Goal: Register for event/course

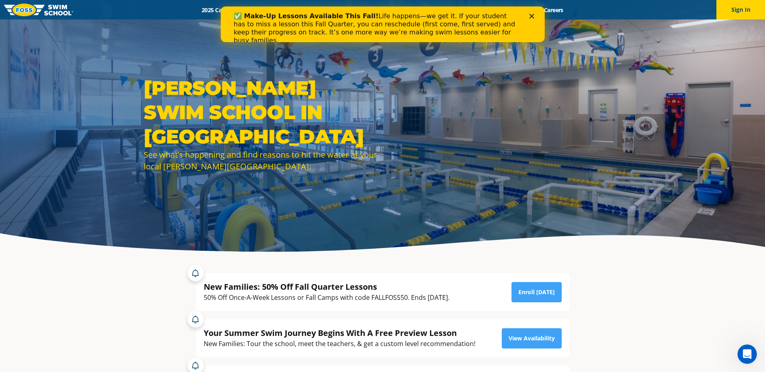
click at [533, 16] on icon "Close" at bounding box center [531, 16] width 5 height 5
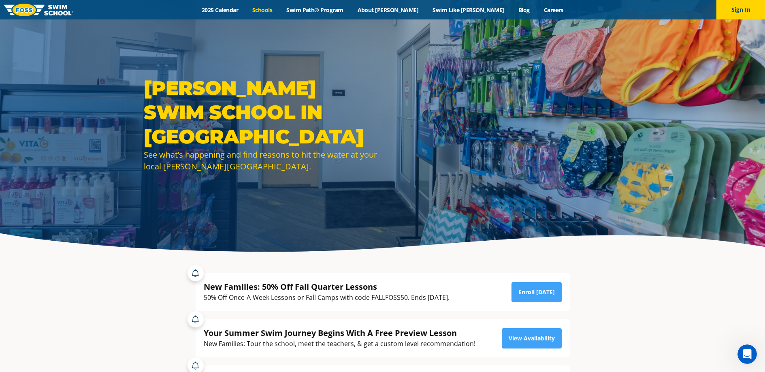
click at [279, 12] on link "Schools" at bounding box center [262, 10] width 34 height 8
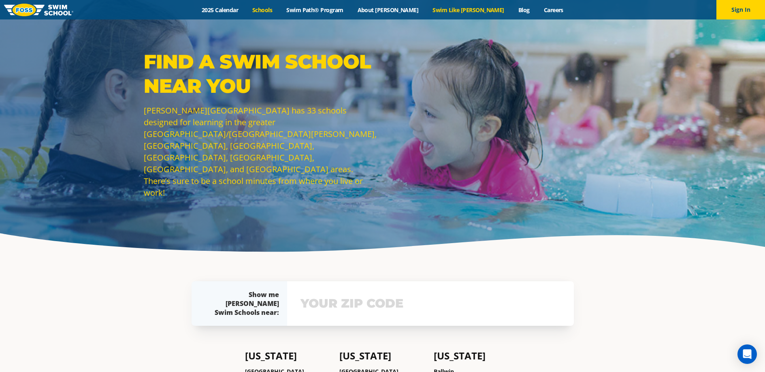
click at [458, 11] on link "Swim Like [PERSON_NAME]" at bounding box center [468, 10] width 86 height 8
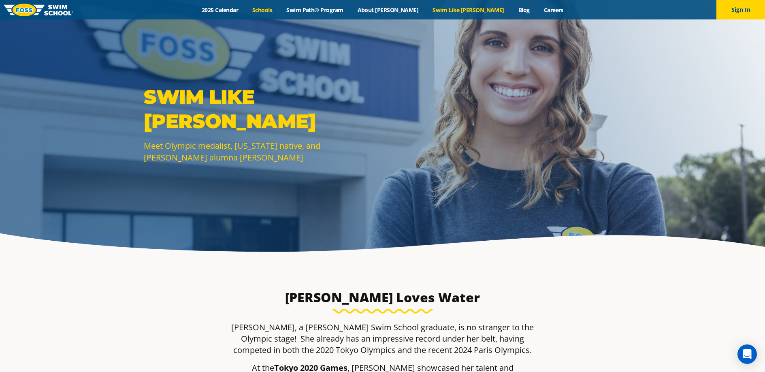
click at [279, 11] on link "Schools" at bounding box center [262, 10] width 34 height 8
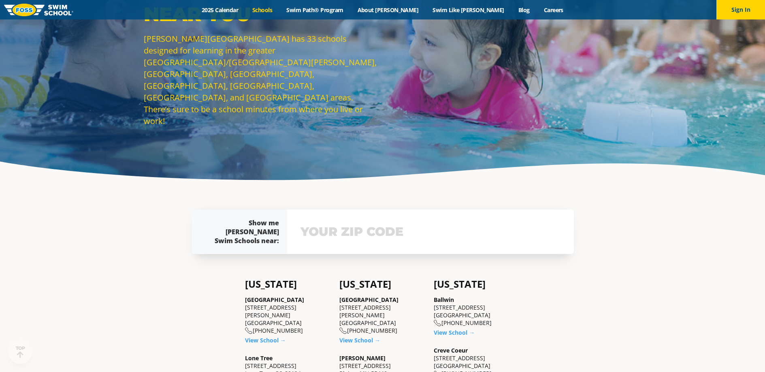
scroll to position [164, 0]
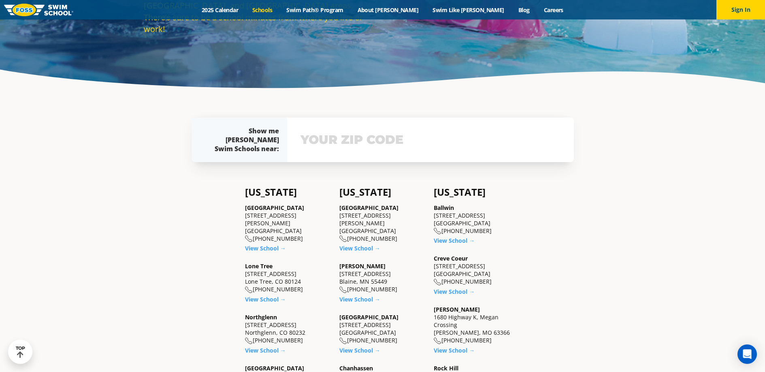
click at [351, 138] on input "text" at bounding box center [430, 139] width 264 height 23
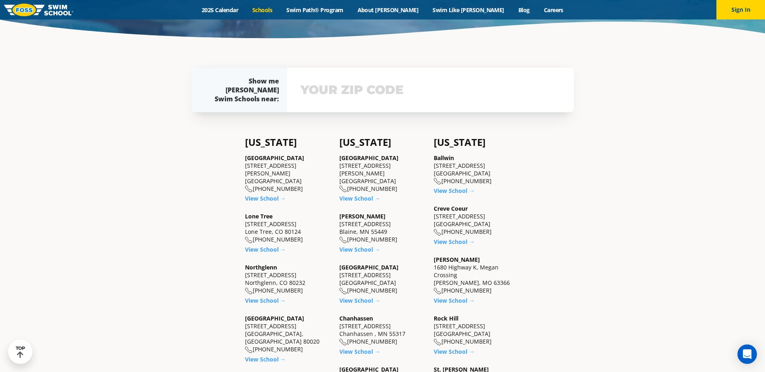
scroll to position [240, 0]
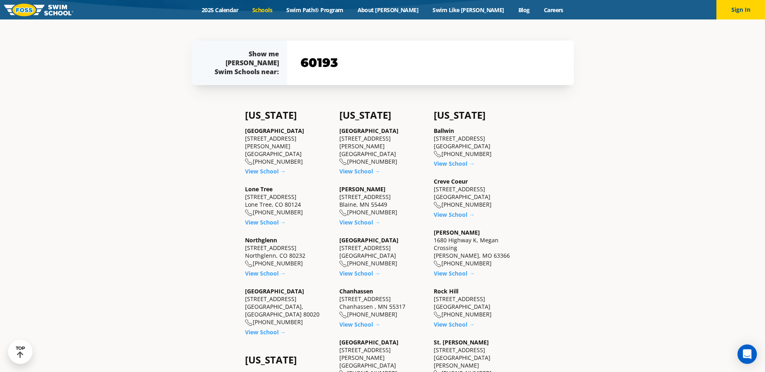
type input "60193"
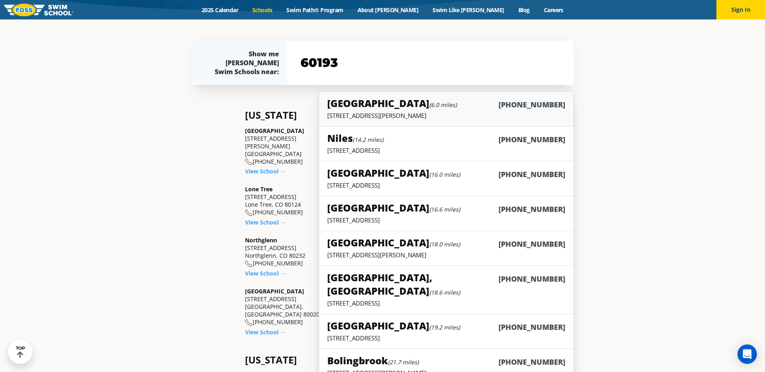
click at [366, 112] on p "100 West Higgins Road Suite J-10, South Barrington, IL 60010" at bounding box center [446, 115] width 238 height 8
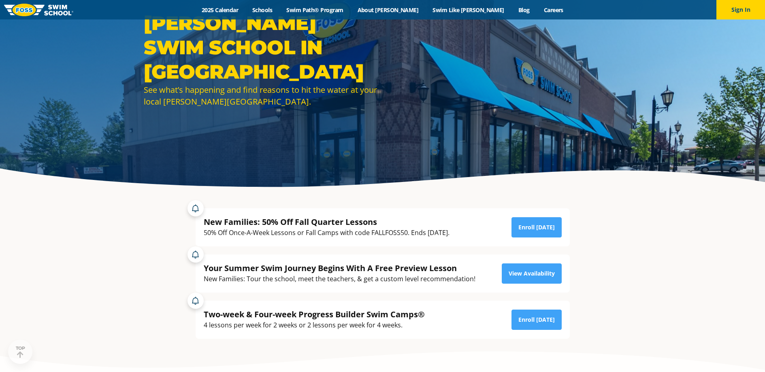
scroll to position [95, 0]
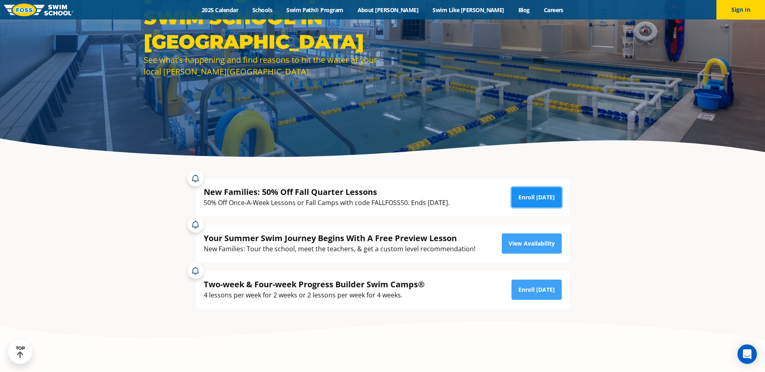
click at [530, 201] on link "Enroll [DATE]" at bounding box center [536, 197] width 50 height 20
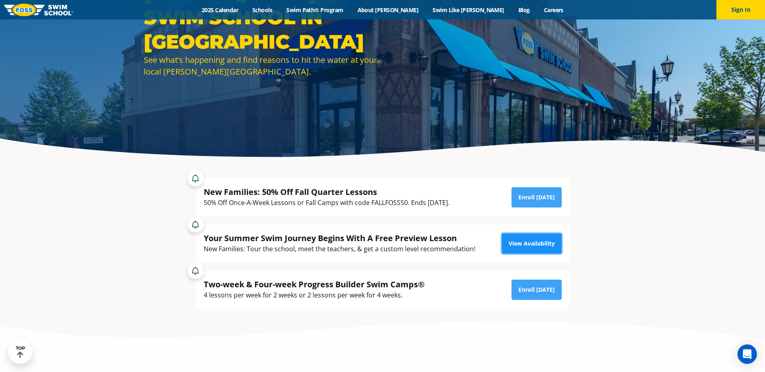
click at [534, 244] on link "View Availability" at bounding box center [532, 243] width 60 height 20
